Goal: Task Accomplishment & Management: Use online tool/utility

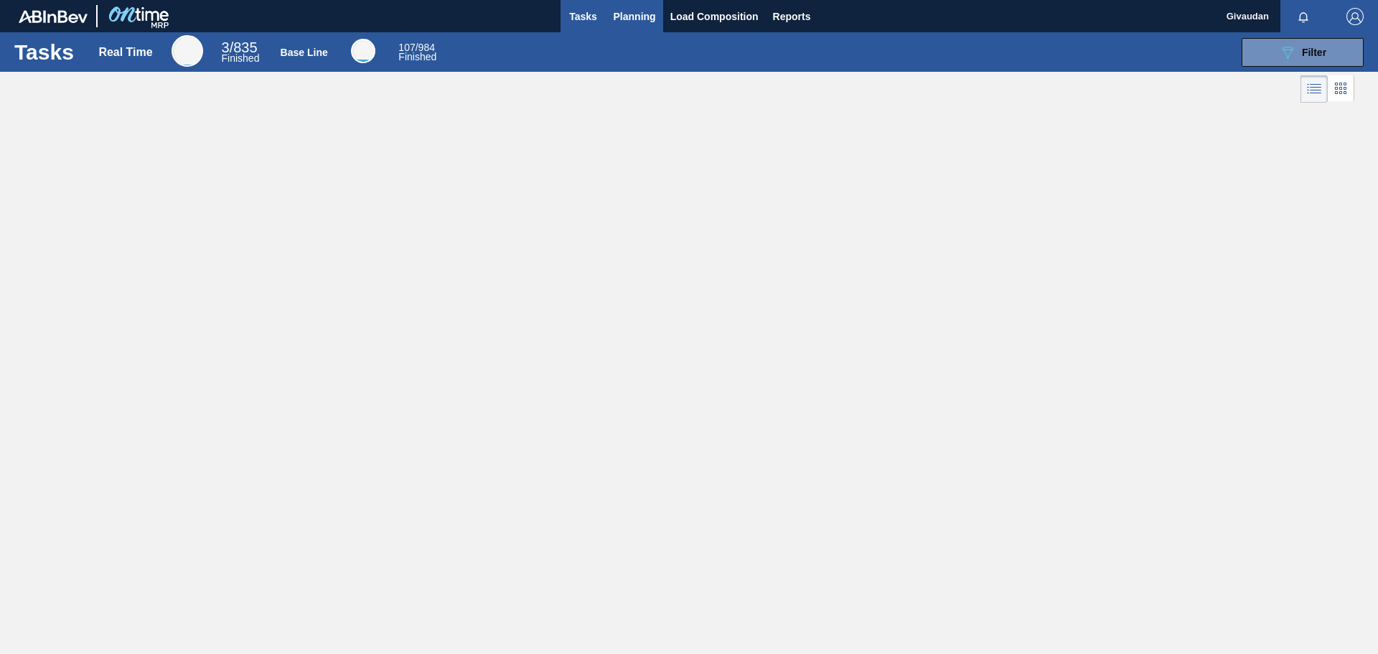
click at [647, 14] on span "Planning" at bounding box center [635, 16] width 42 height 17
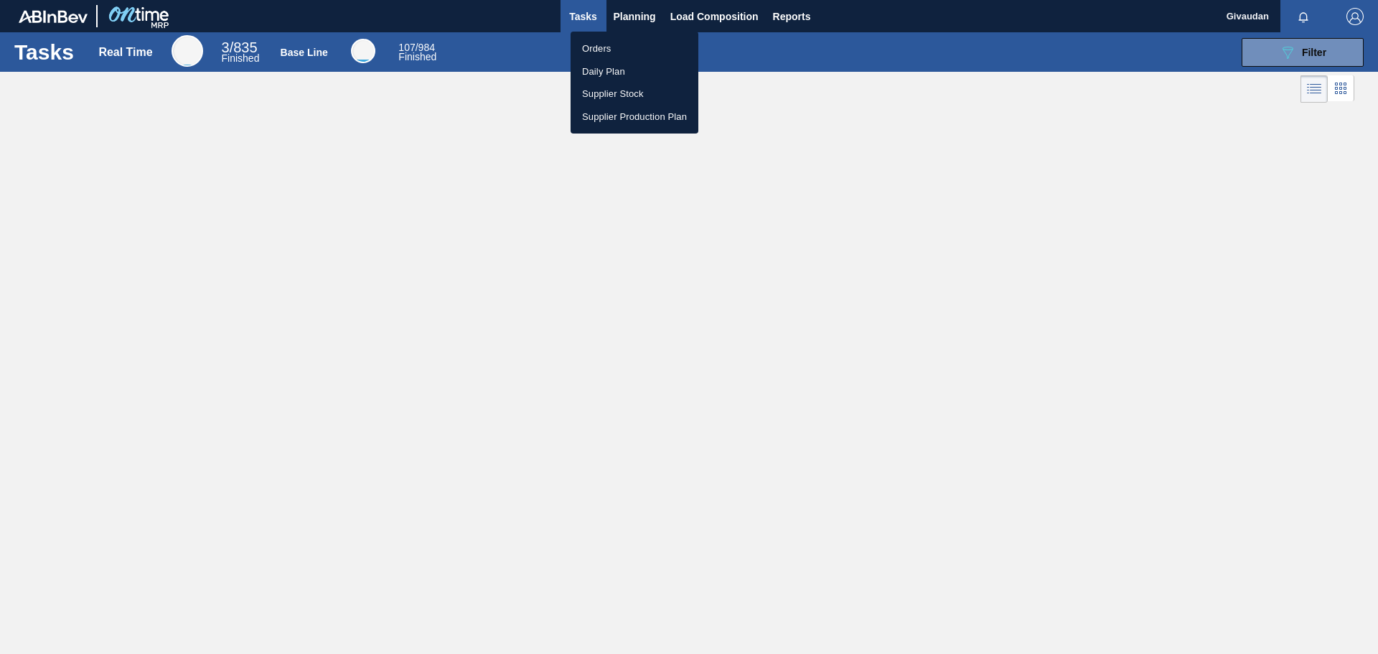
click at [619, 44] on li "Orders" at bounding box center [635, 48] width 128 height 23
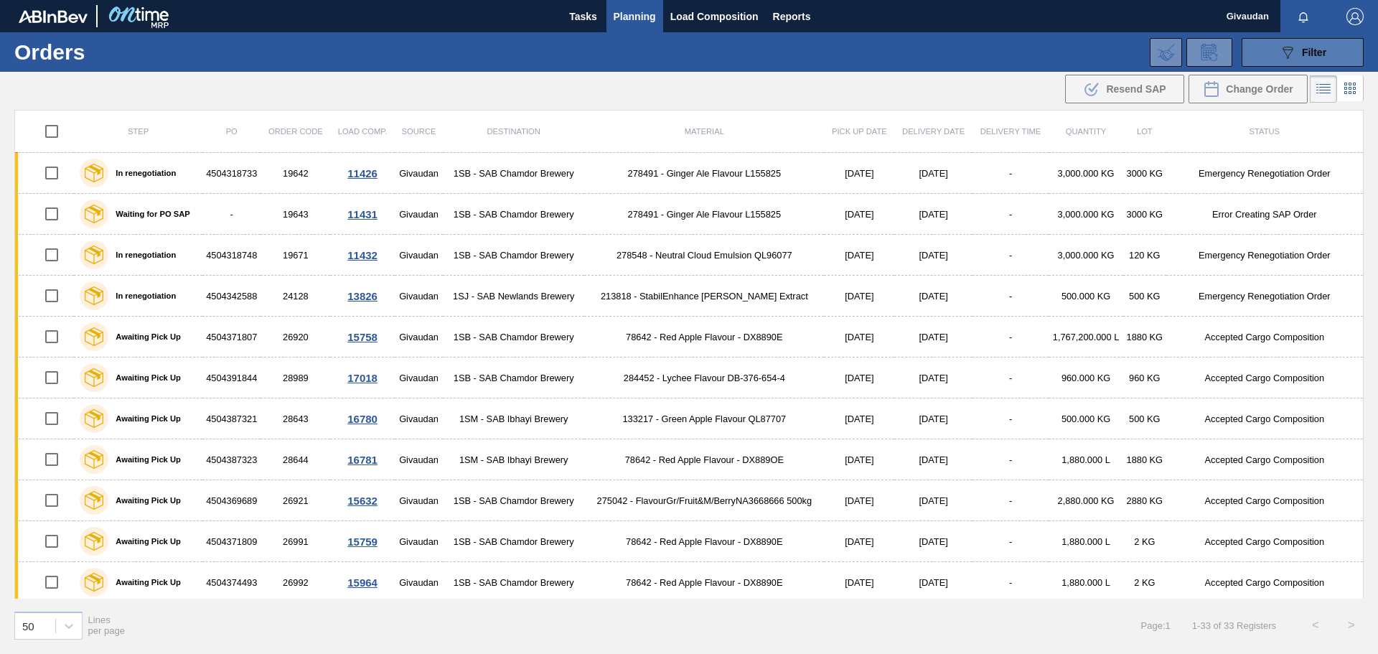
click at [1298, 49] on div "089F7B8B-B2A5-4AFE-B5C0-19BA573D28AC Filter" at bounding box center [1302, 52] width 47 height 17
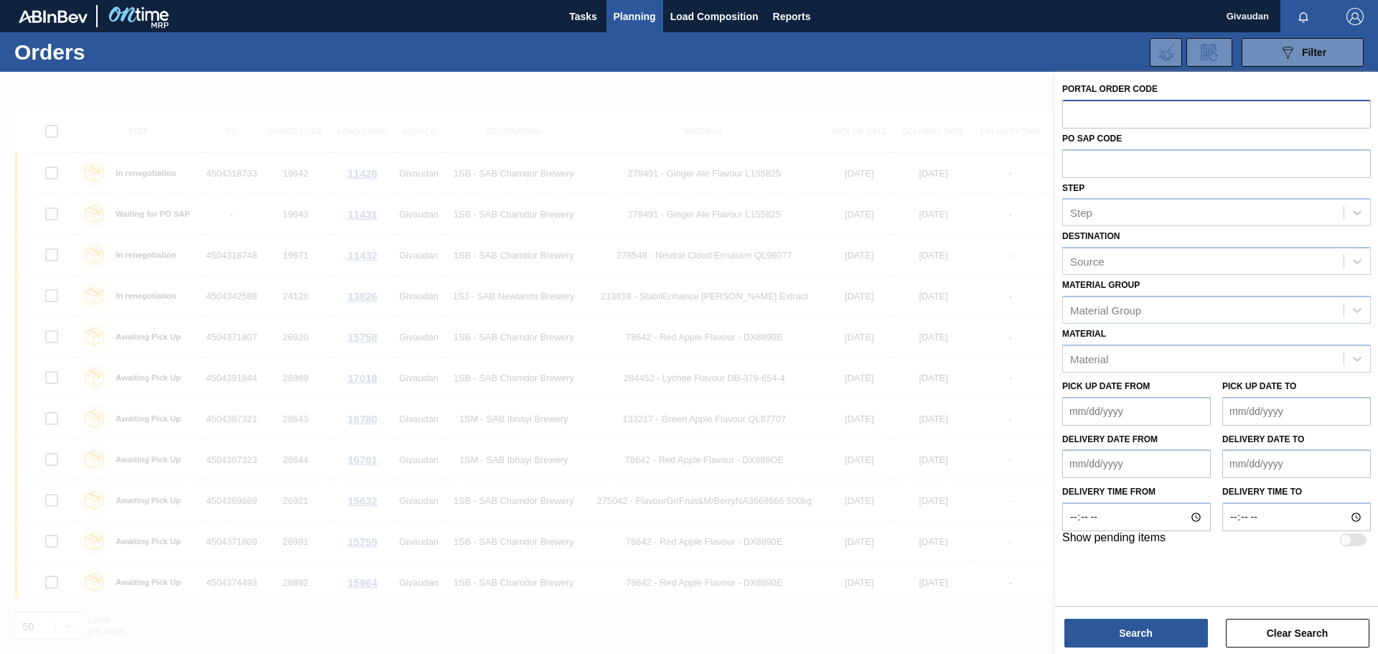
click at [1153, 108] on input "text" at bounding box center [1216, 113] width 309 height 27
type input "30735"
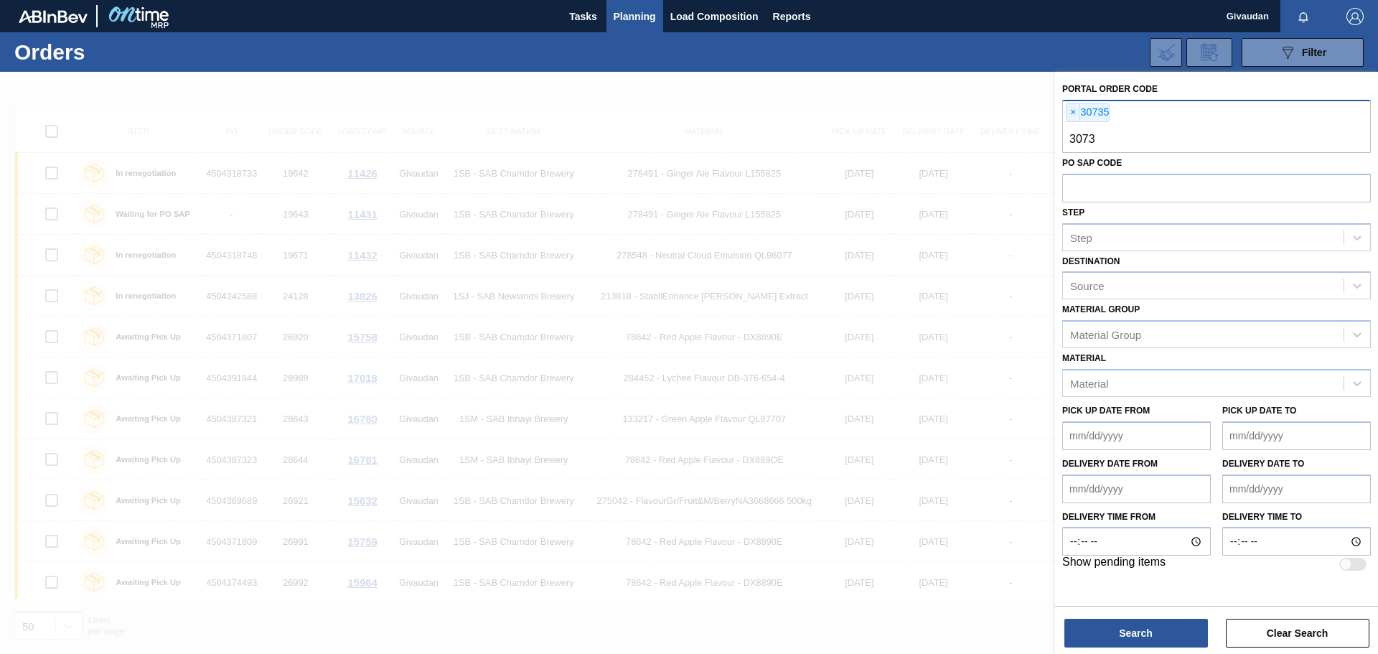
type input "30736"
click at [1143, 632] on button "Search" at bounding box center [1136, 633] width 144 height 29
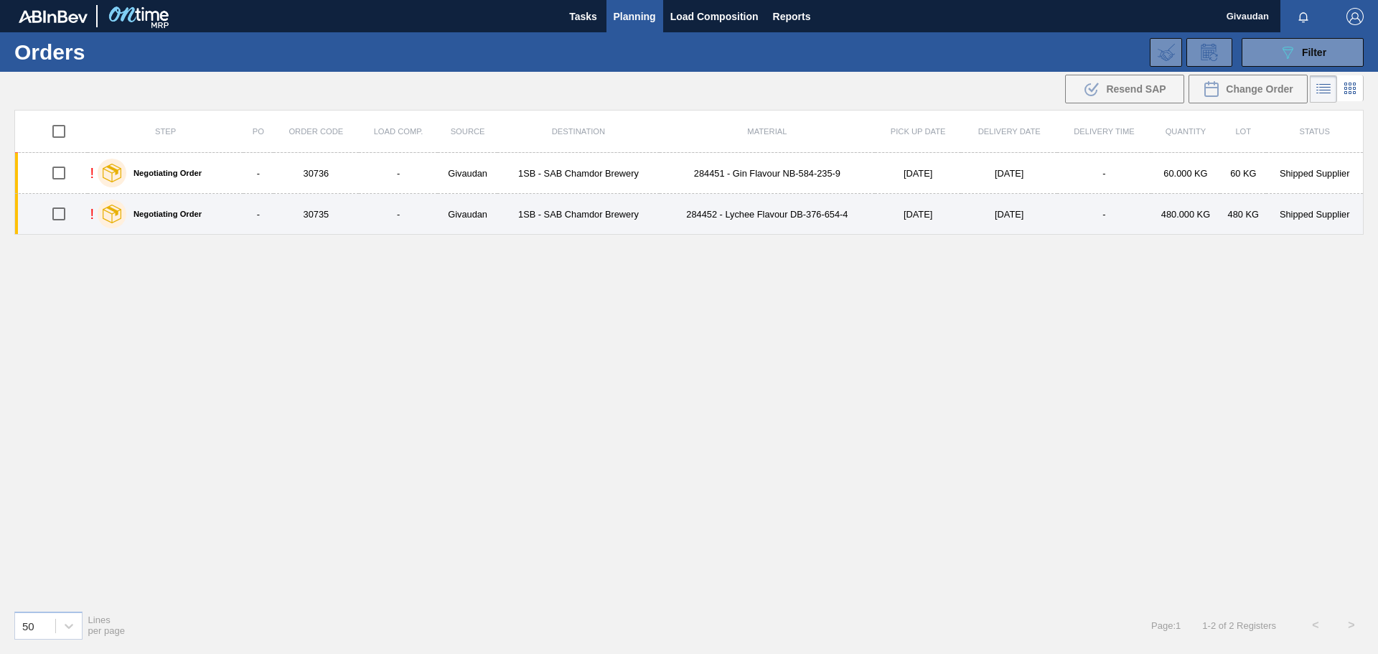
click at [779, 213] on td "284452 - Lychee Flavour DB-376-654-4" at bounding box center [767, 214] width 215 height 41
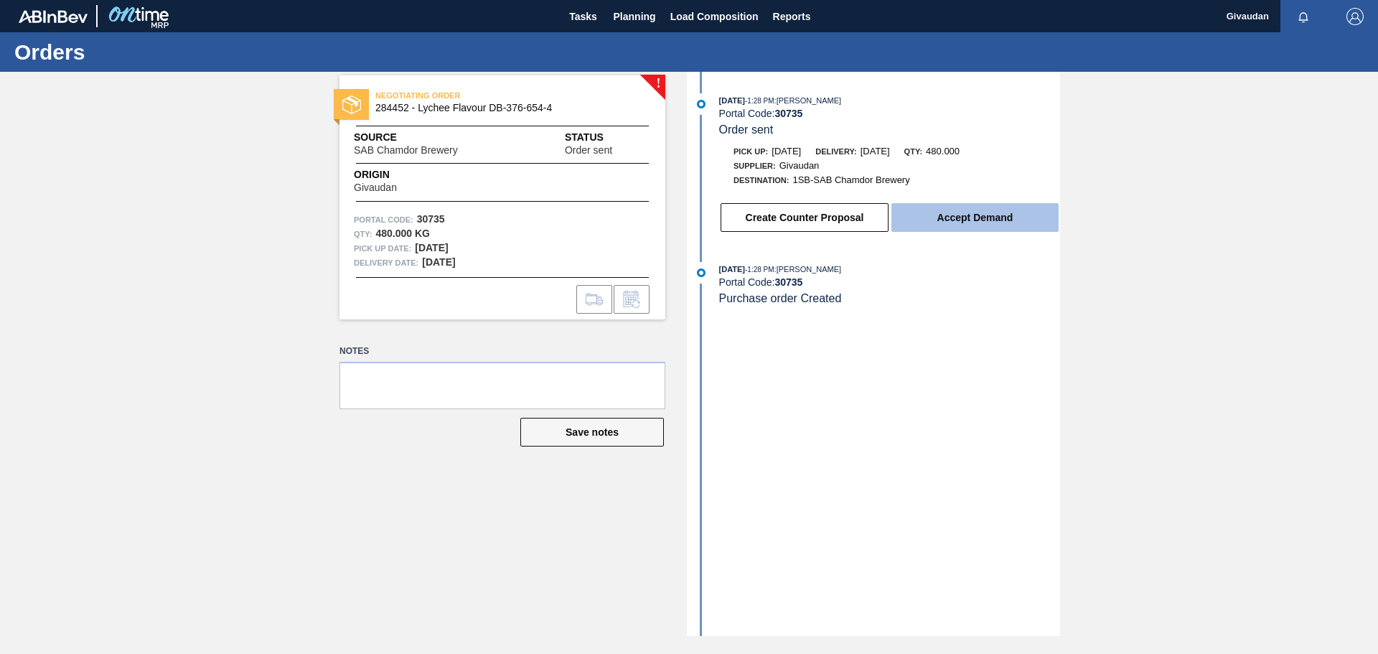
click at [978, 222] on button "Accept Demand" at bounding box center [974, 217] width 167 height 29
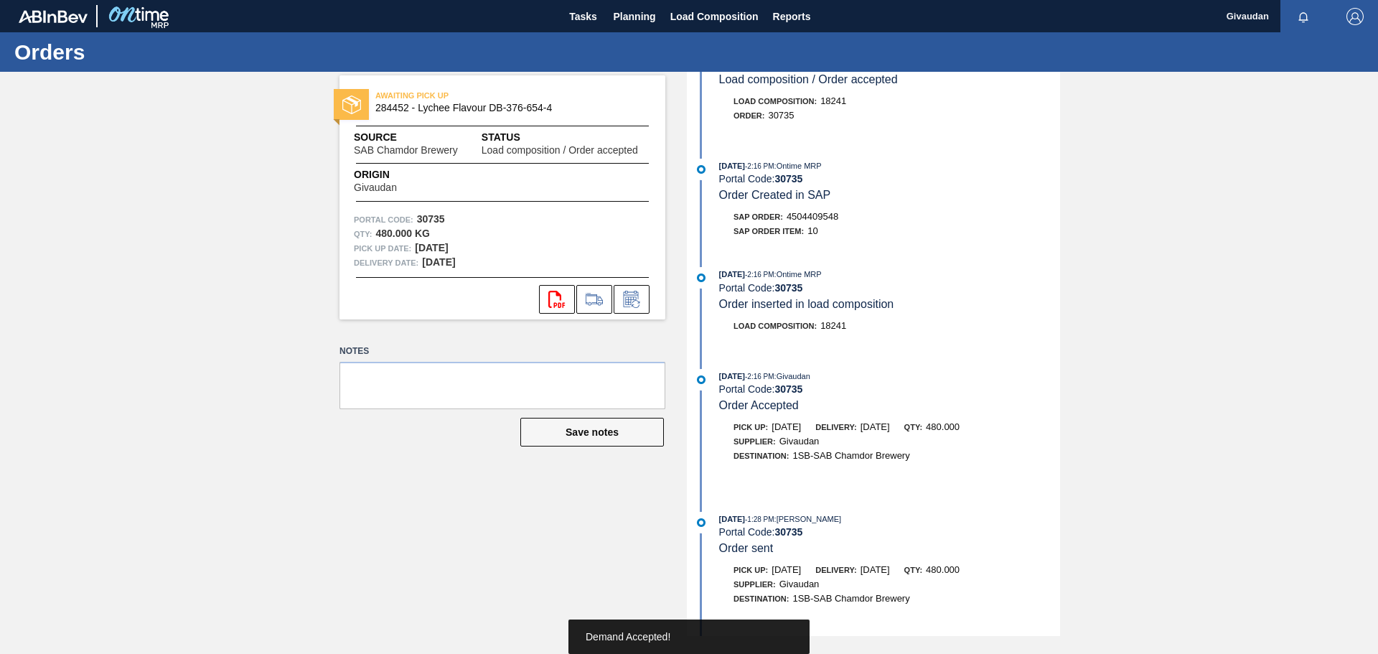
scroll to position [114, 0]
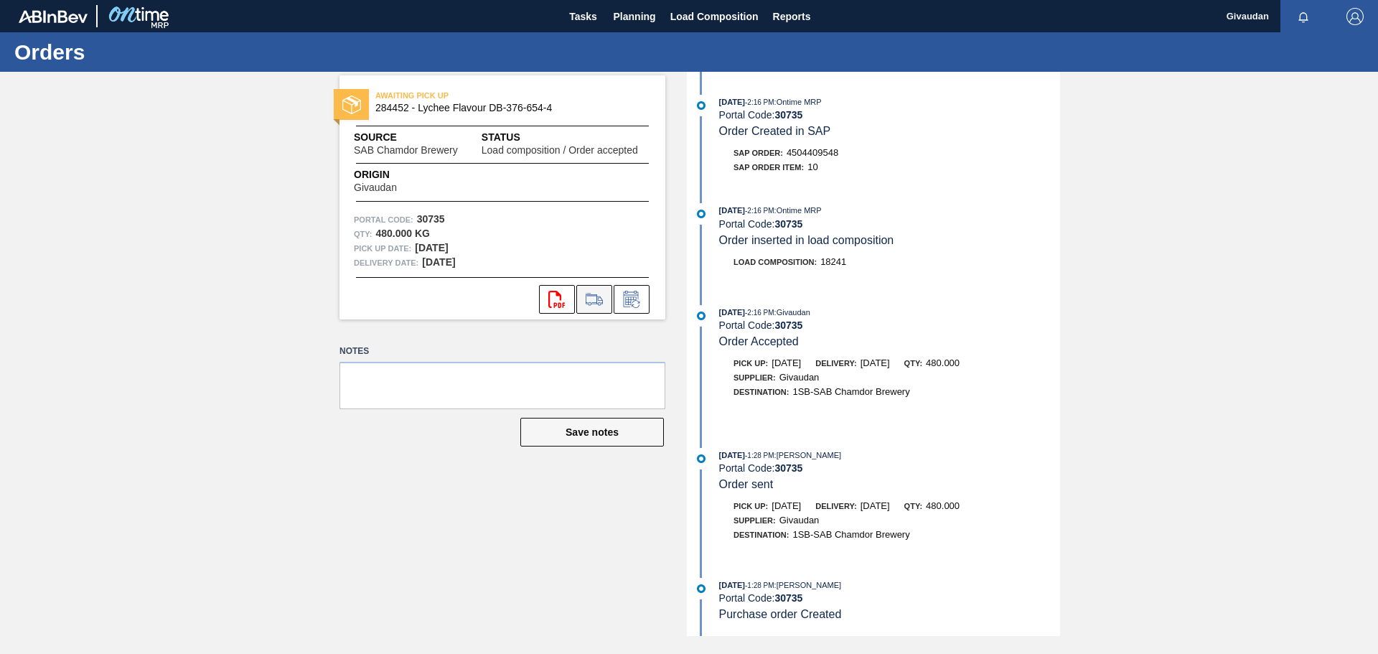
click at [598, 298] on icon at bounding box center [594, 299] width 17 height 10
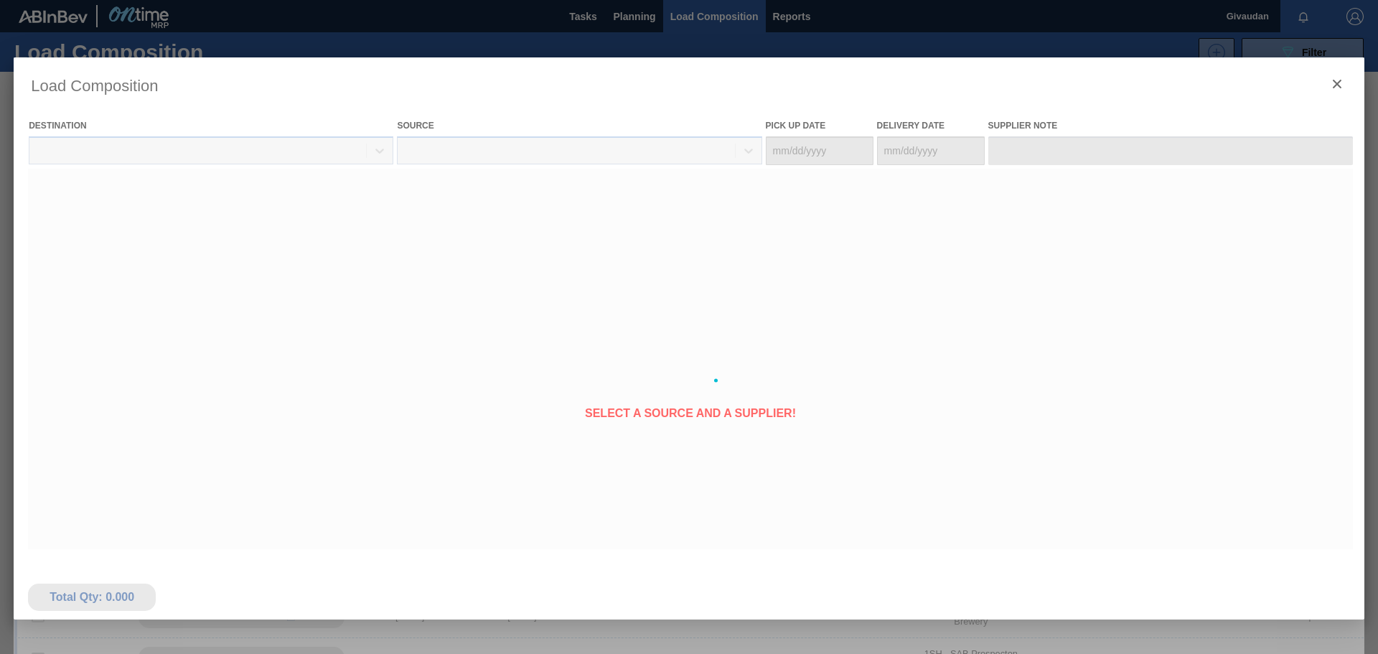
type Date "[DATE]"
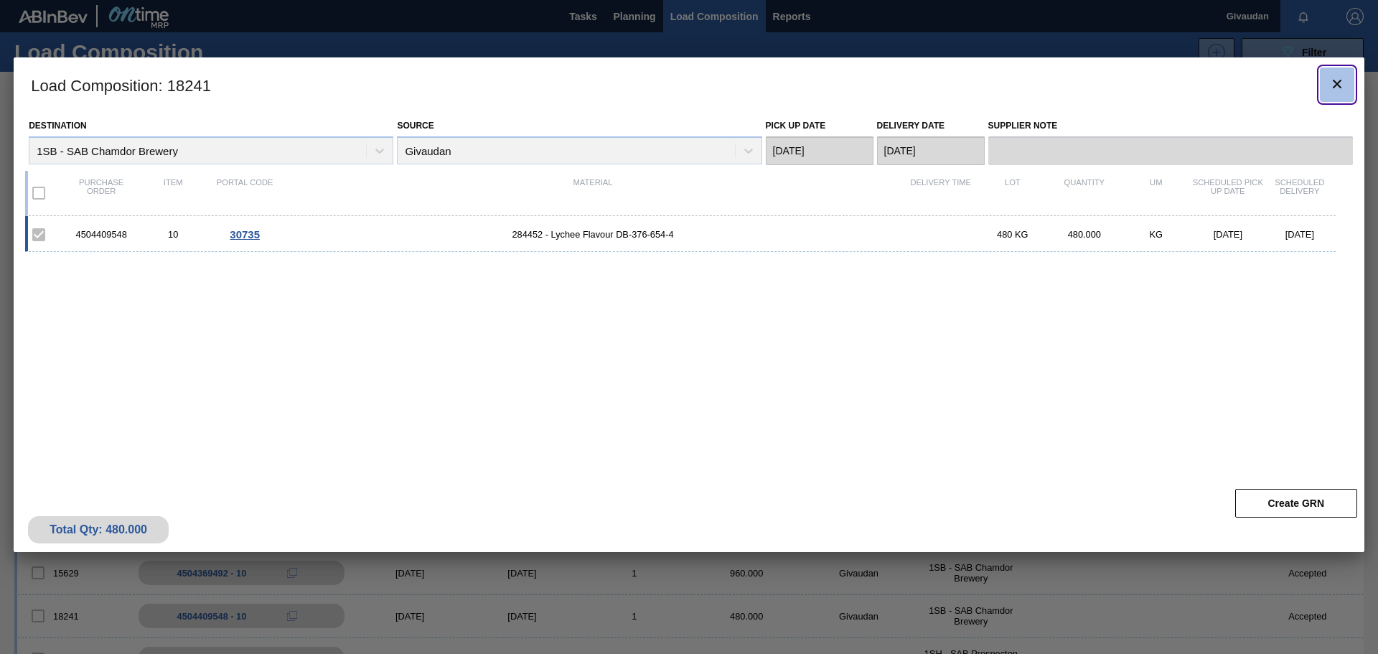
click at [1343, 83] on icon "botão de ícone" at bounding box center [1336, 83] width 17 height 17
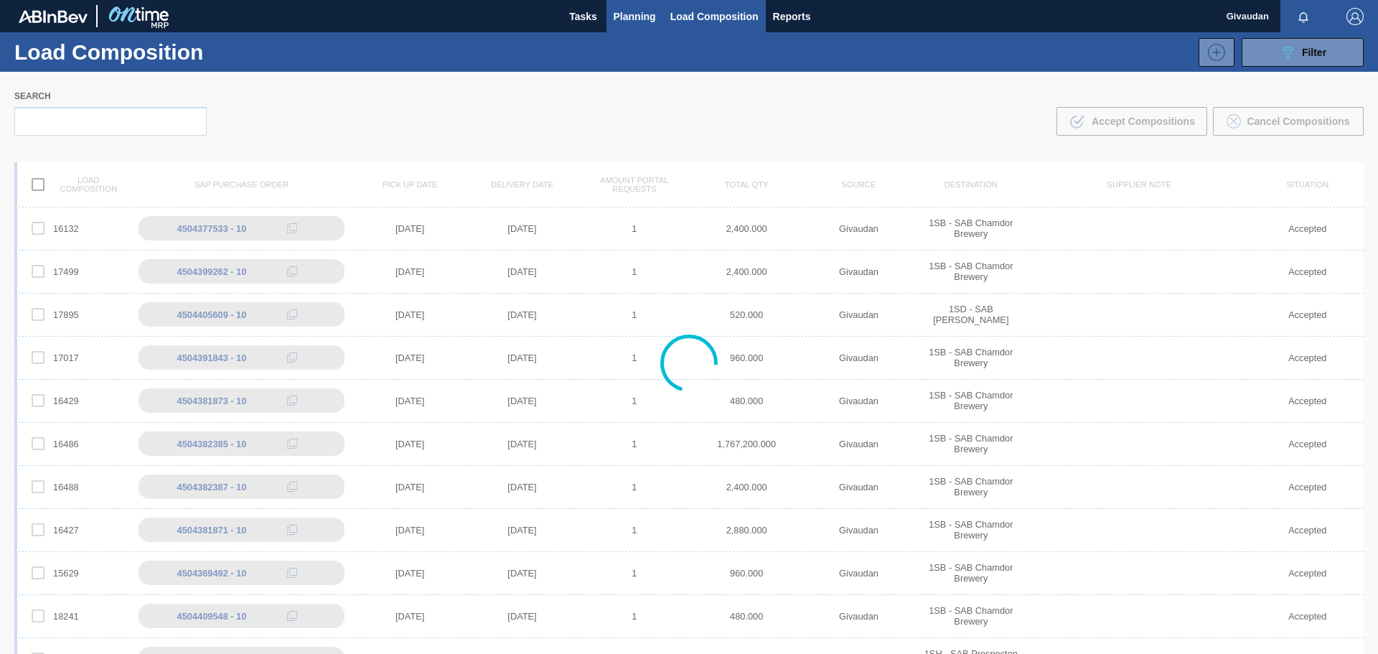
click at [631, 16] on span "Planning" at bounding box center [635, 16] width 42 height 17
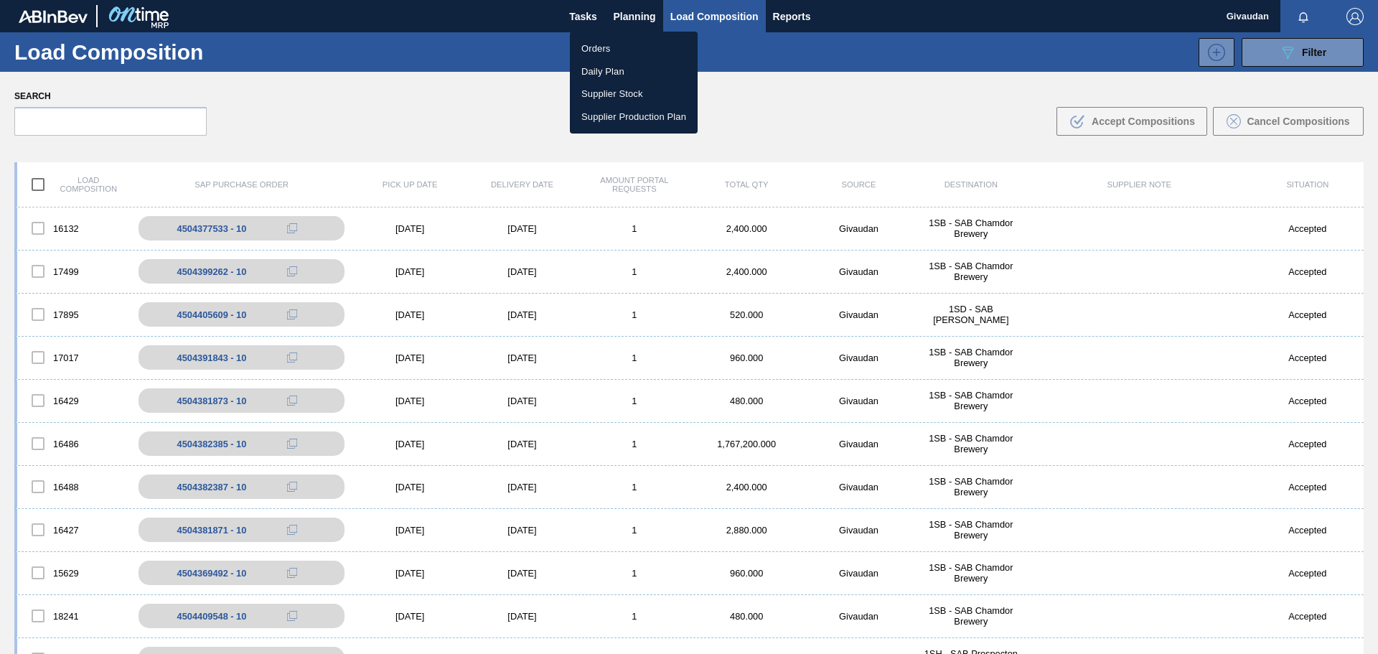
click at [606, 41] on li "Orders" at bounding box center [634, 48] width 128 height 23
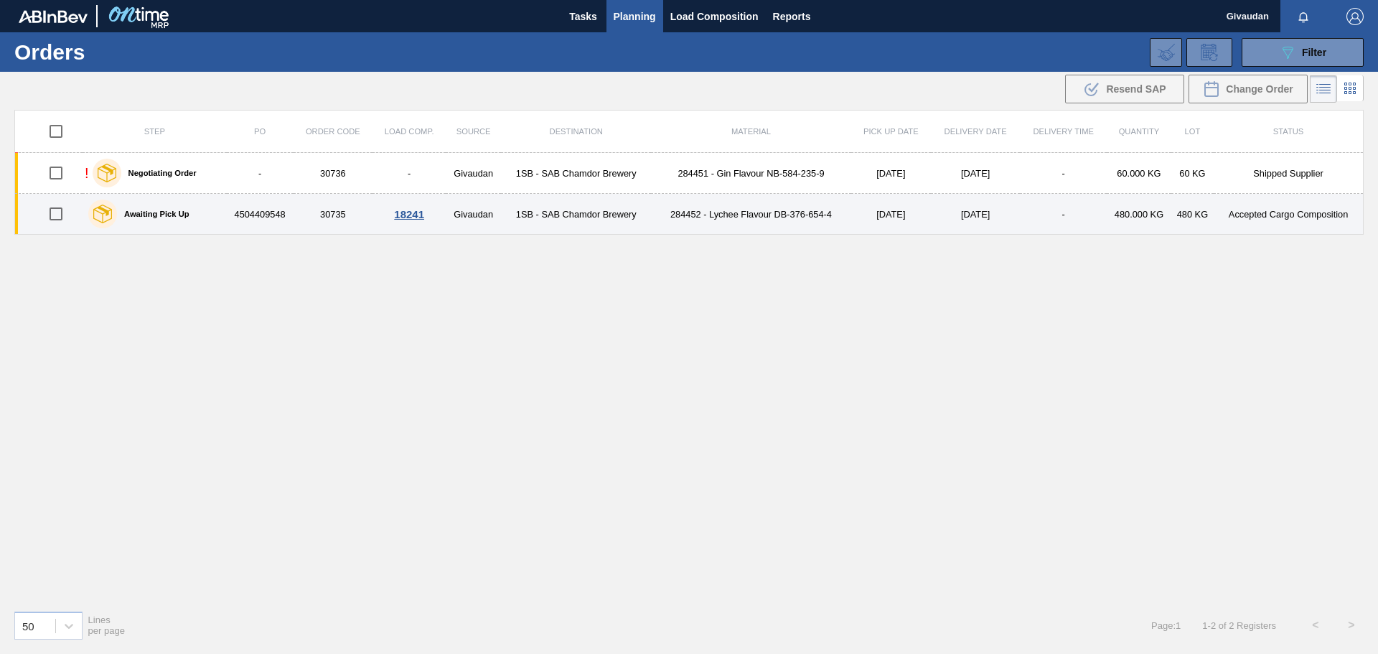
click at [728, 216] on td "284452 - Lychee Flavour DB-376-654-4" at bounding box center [751, 214] width 200 height 41
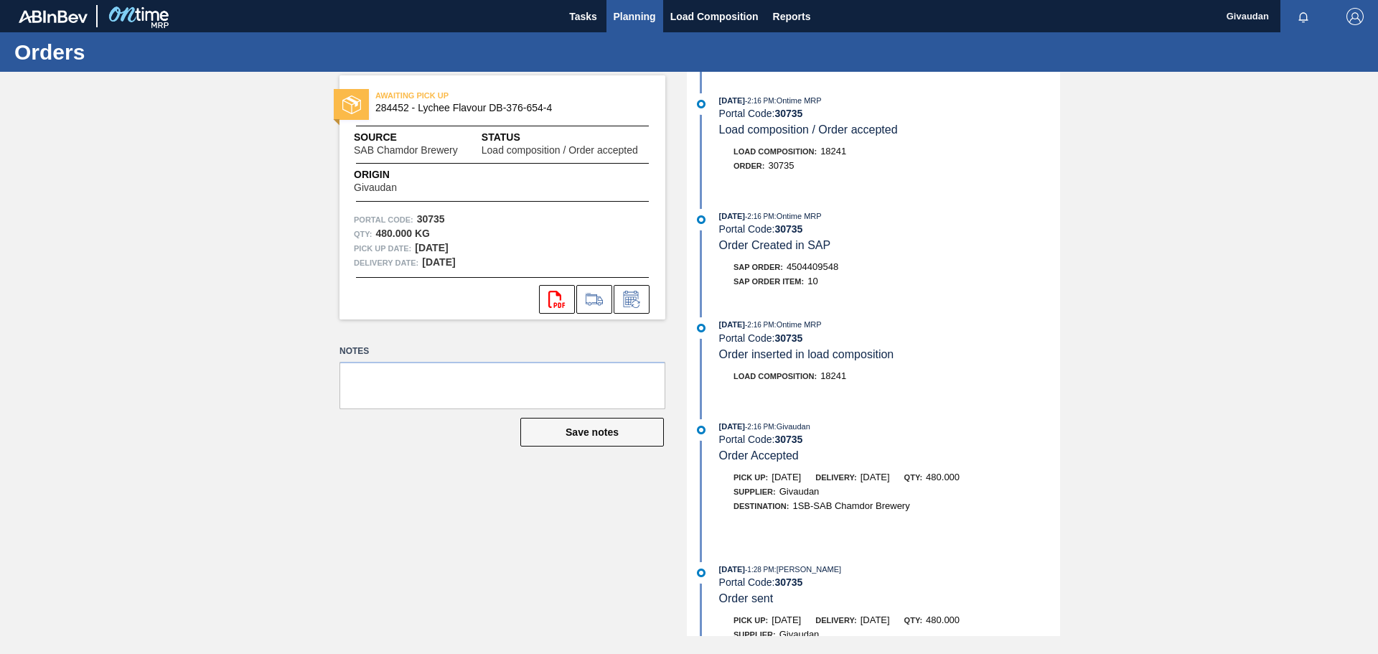
click at [621, 13] on span "Planning" at bounding box center [635, 16] width 42 height 17
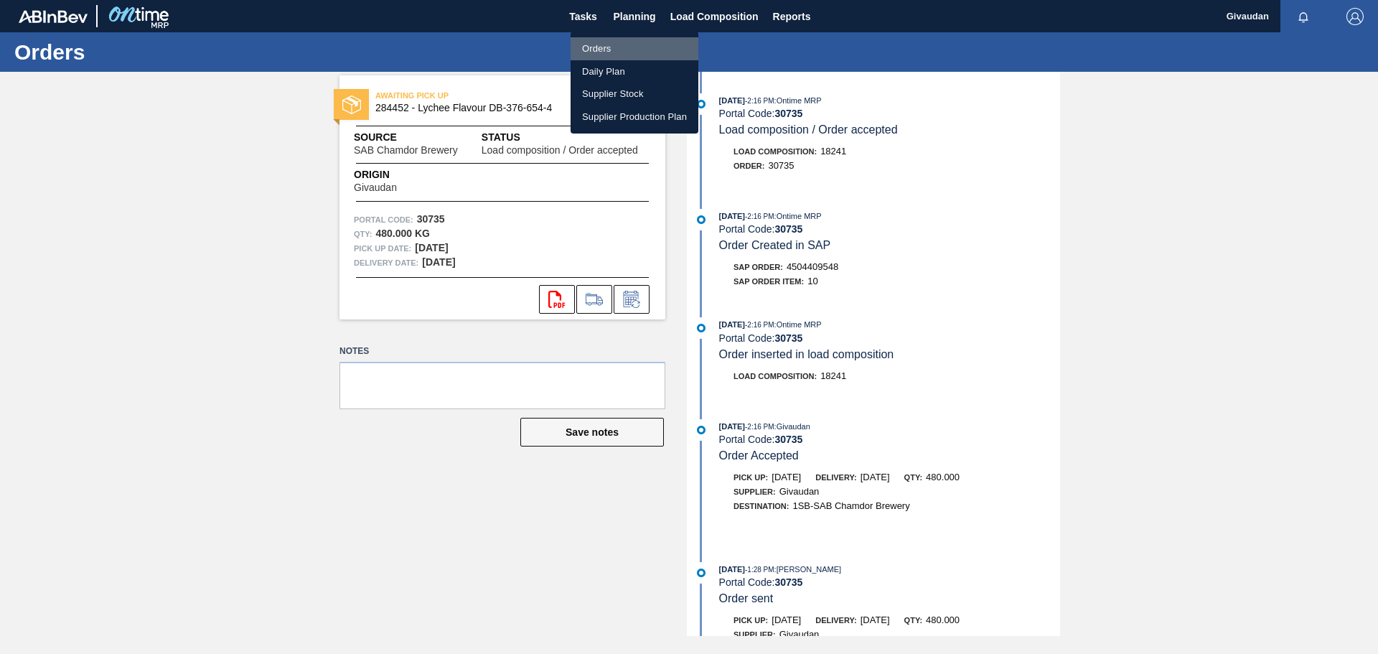
click at [631, 47] on li "Orders" at bounding box center [635, 48] width 128 height 23
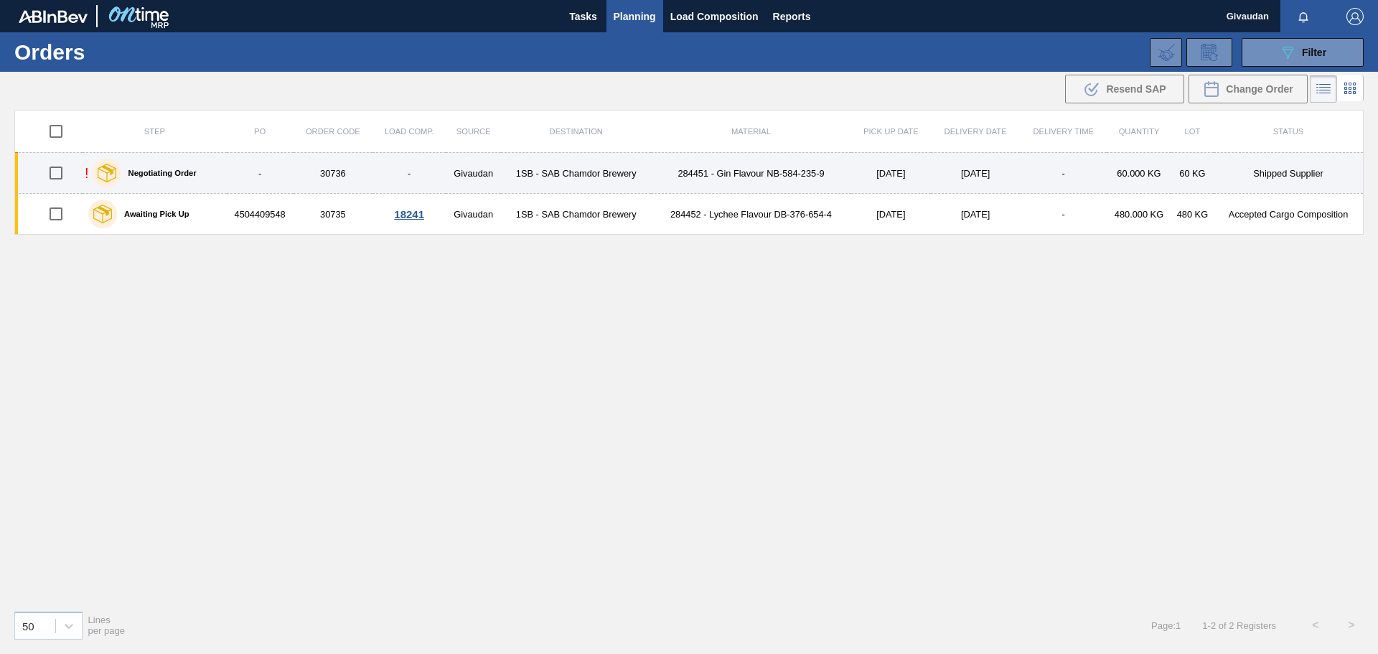
click at [803, 171] on td "284451 - Gin Flavour NB-584-235-9" at bounding box center [751, 173] width 200 height 41
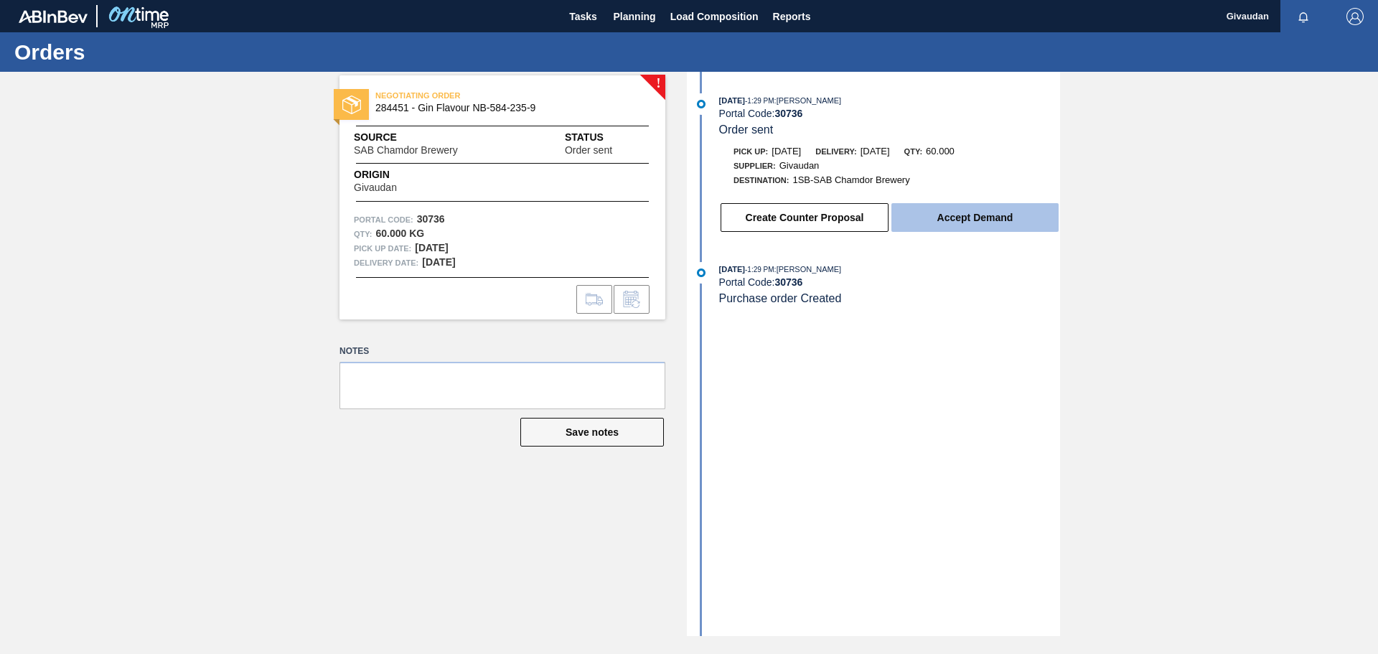
click at [952, 223] on button "Accept Demand" at bounding box center [974, 217] width 167 height 29
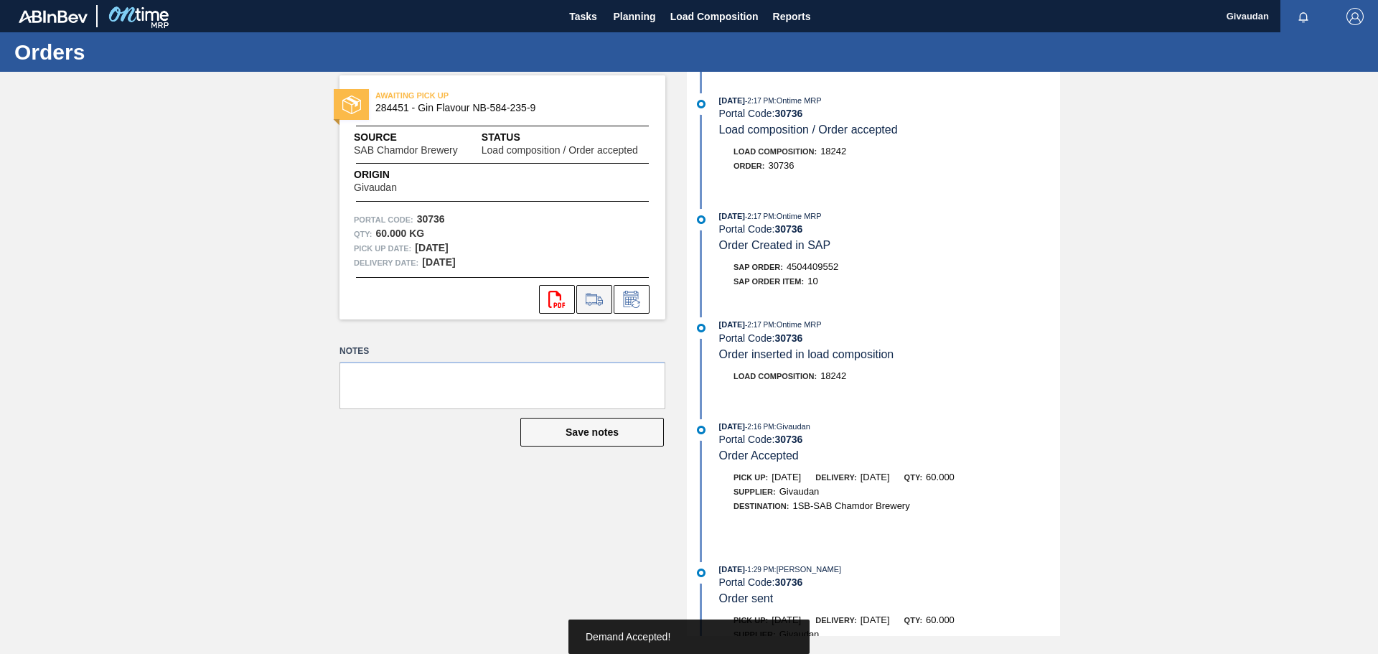
click at [585, 293] on icon at bounding box center [594, 299] width 23 height 17
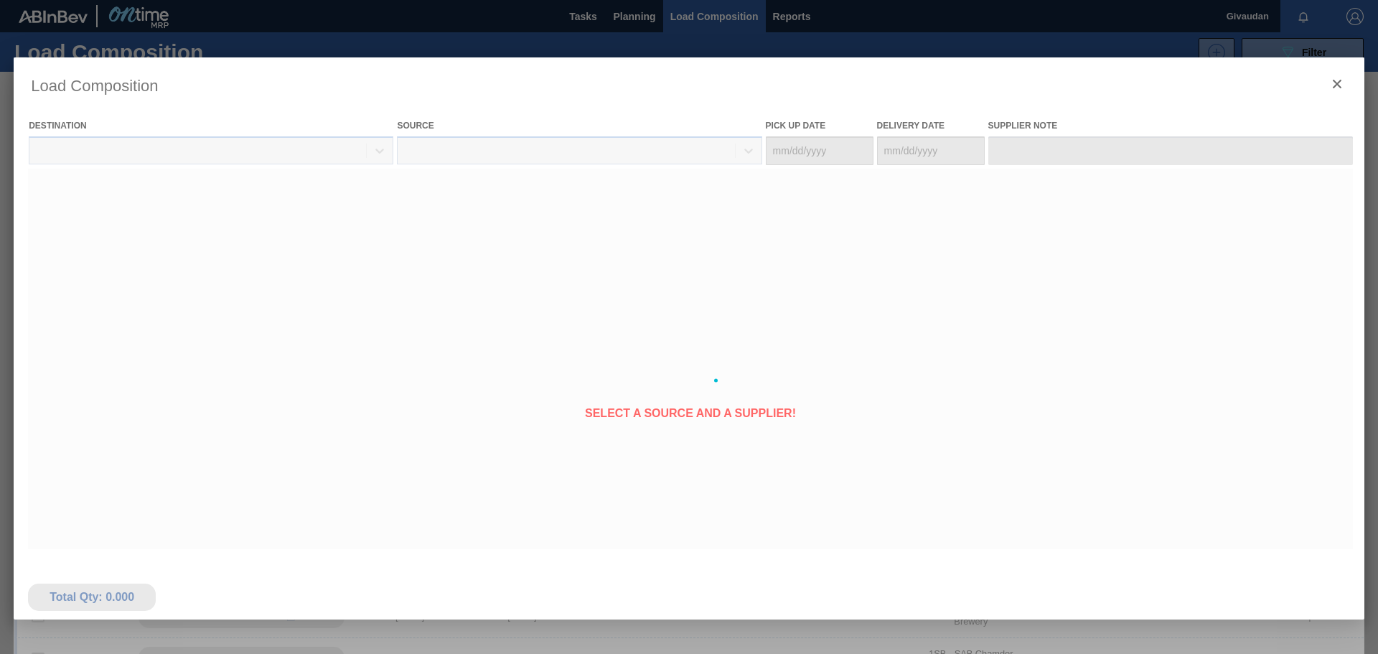
type Date "[DATE]"
